Goal: Find contact information: Find contact information

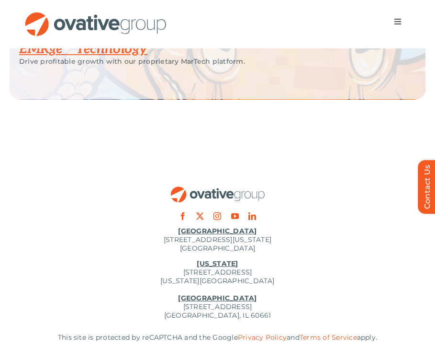
scroll to position [1933, 0]
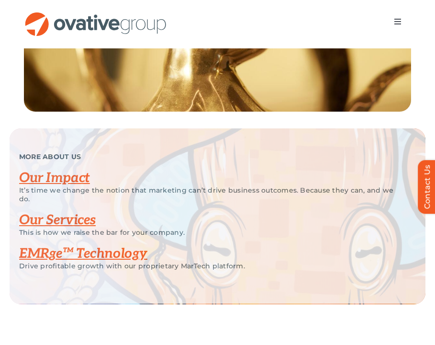
click at [58, 186] on link "Our Impact" at bounding box center [54, 178] width 71 height 16
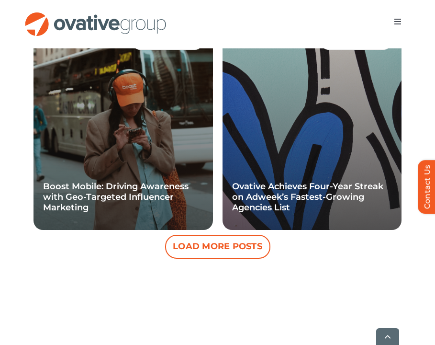
scroll to position [1568, 0]
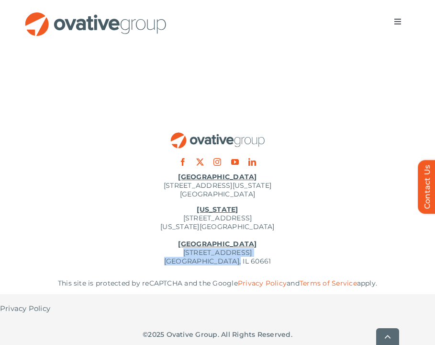
drag, startPoint x: 248, startPoint y: 260, endPoint x: 151, endPoint y: 250, distance: 97.2
click at [151, 250] on p "New York 254 Canal Street, Suite 5000 New York, NY 10013 Chicago 224 North Desp…" at bounding box center [217, 235] width 435 height 60
copy p "224 North Desplaines Street, Suite 200 Chicago, IL 60661"
click at [151, 250] on p "New York 254 Canal Street, Suite 5000 New York, NY 10013 Chicago 224 North Desp…" at bounding box center [217, 235] width 435 height 60
